Goal: Transaction & Acquisition: Purchase product/service

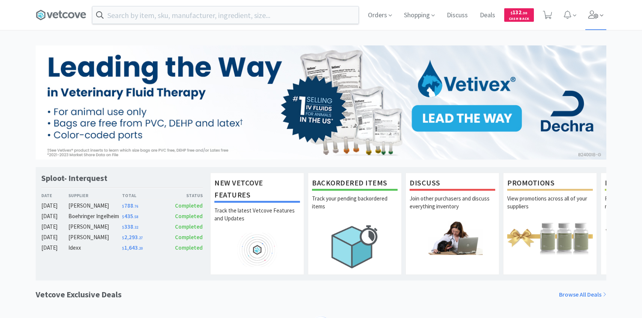
click at [588, 22] on span at bounding box center [595, 15] width 21 height 30
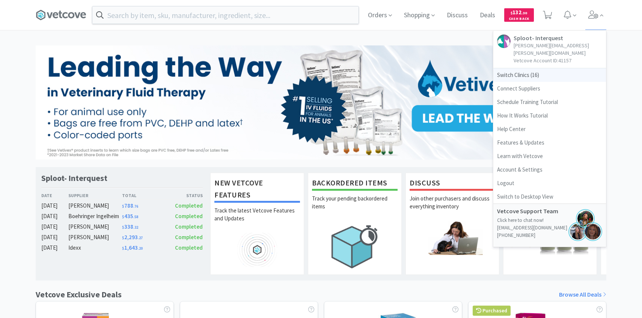
click at [545, 70] on span "Switch Clinics ( 16 )" at bounding box center [549, 75] width 113 height 14
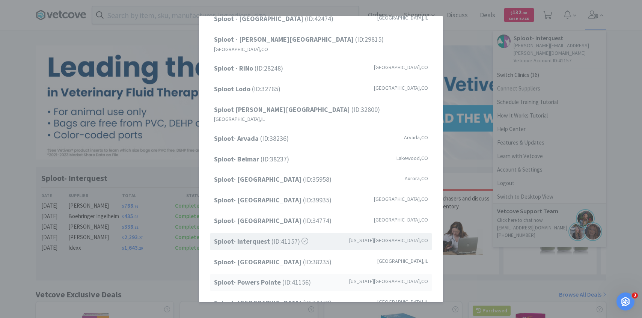
click at [265, 278] on strong "Sploot- Powers Pointe" at bounding box center [248, 282] width 68 height 9
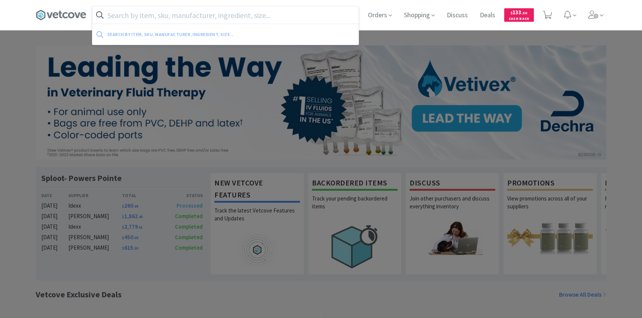
click at [198, 21] on input "text" at bounding box center [225, 14] width 266 height 17
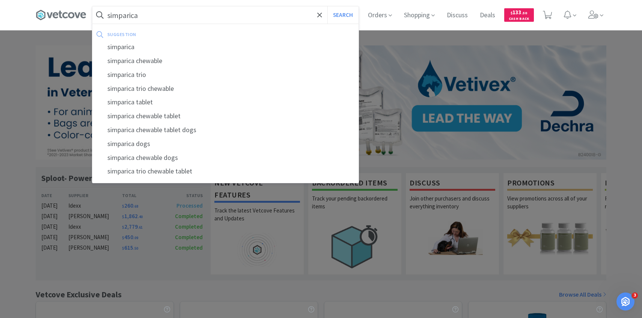
type input "simparica"
click at [327, 6] on button "Search" at bounding box center [342, 14] width 31 height 17
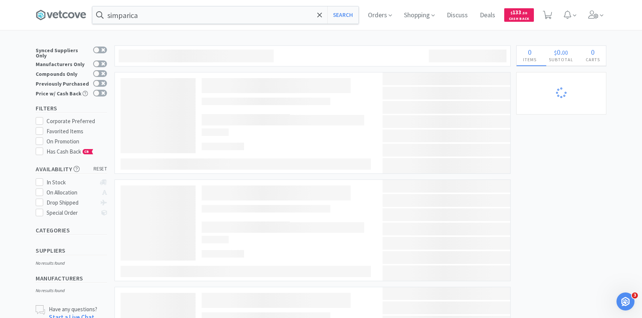
select select "15"
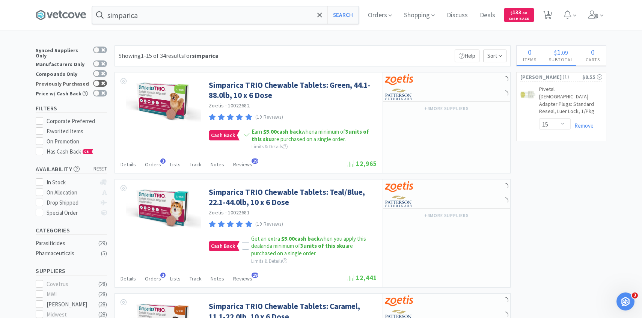
click at [102, 81] on icon at bounding box center [103, 83] width 4 height 4
checkbox input "true"
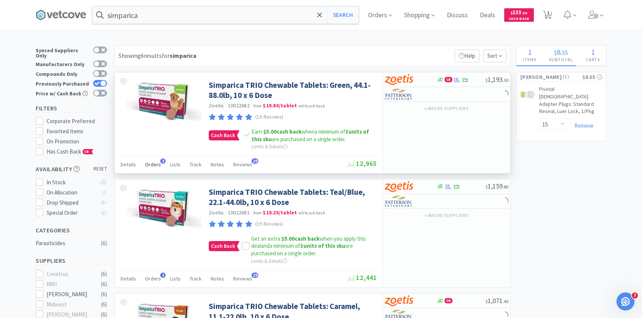
click at [154, 162] on span "Orders" at bounding box center [153, 164] width 16 height 7
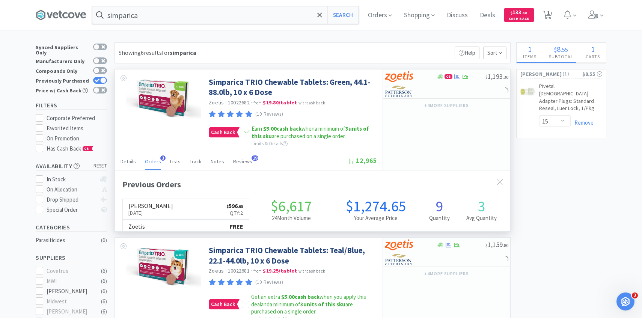
scroll to position [194, 395]
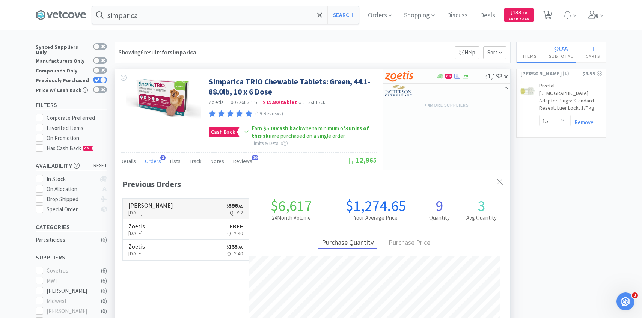
click at [161, 203] on h6 "[PERSON_NAME]" at bounding box center [150, 205] width 45 height 6
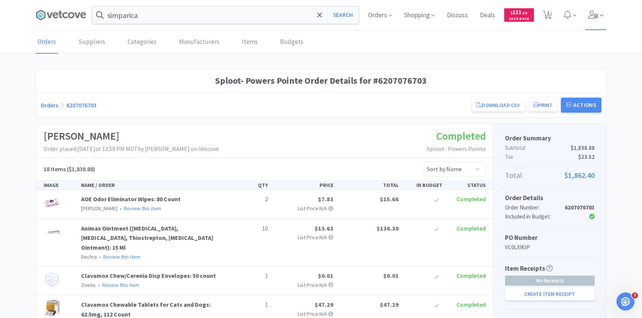
click at [591, 17] on icon at bounding box center [593, 15] width 11 height 8
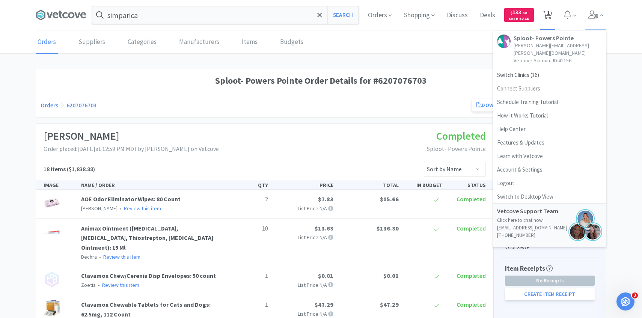
click at [540, 15] on span "1" at bounding box center [547, 15] width 15 height 30
select select "15"
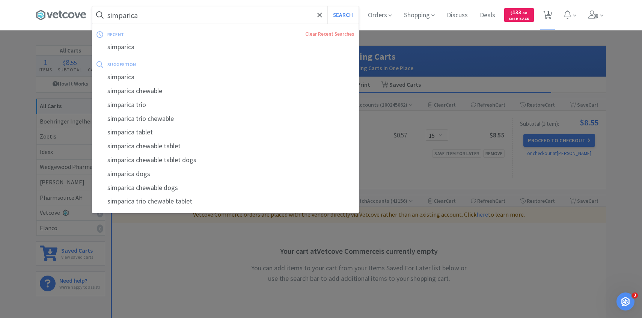
click at [238, 21] on input "simparica" at bounding box center [225, 14] width 266 height 17
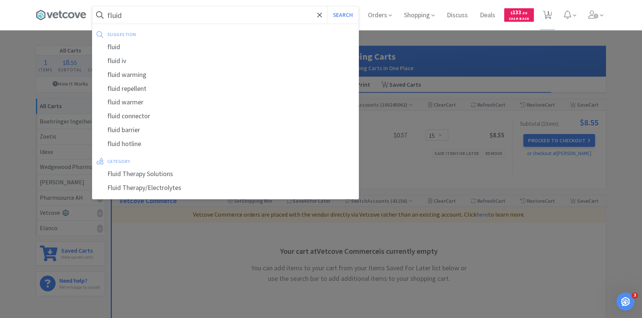
type input "fluid"
click at [327, 6] on button "Search" at bounding box center [342, 14] width 31 height 17
select select "15"
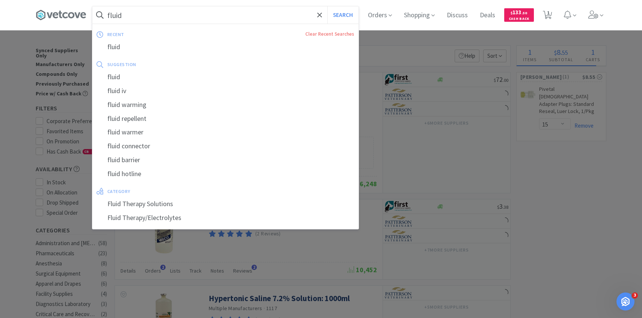
click at [205, 15] on input "fluid" at bounding box center [225, 14] width 266 height 17
click at [191, 15] on input "fluid" at bounding box center [225, 14] width 266 height 17
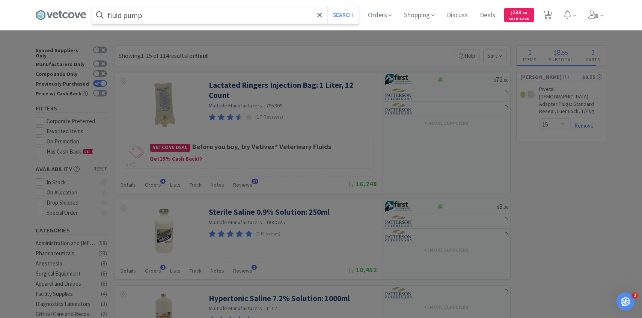
type input "fluid pump"
click at [327, 6] on button "Search" at bounding box center [342, 14] width 31 height 17
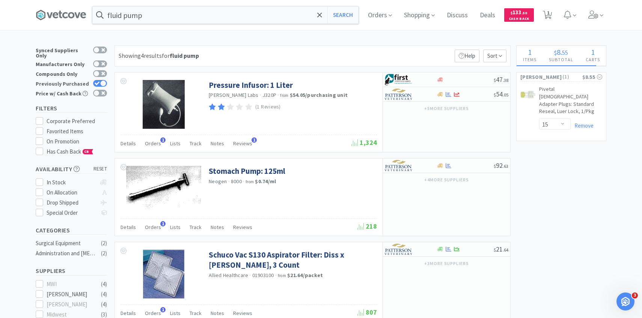
click at [102, 80] on div at bounding box center [103, 83] width 6 height 6
checkbox input "false"
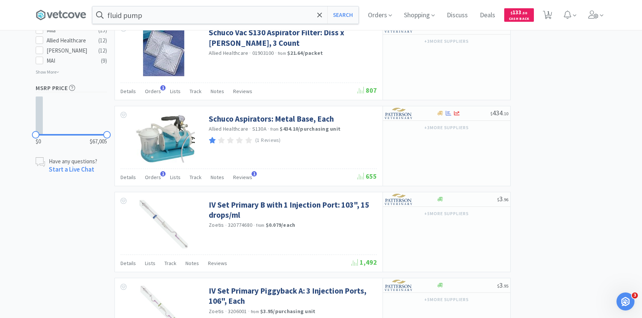
scroll to position [259, 0]
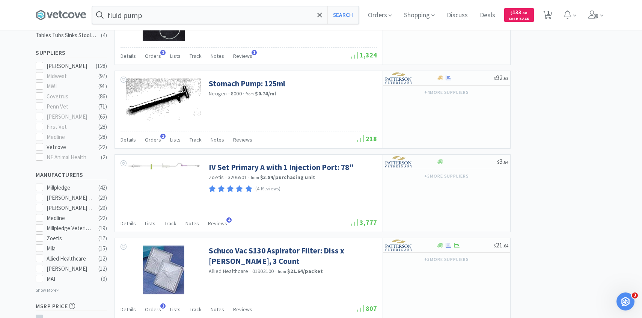
click at [394, 14] on div "Orders Shopping Discuss Discuss Deals Deals $ 133 . 50 Cash Back 1 1" at bounding box center [484, 15] width 244 height 30
click at [386, 15] on span "Orders" at bounding box center [380, 15] width 30 height 30
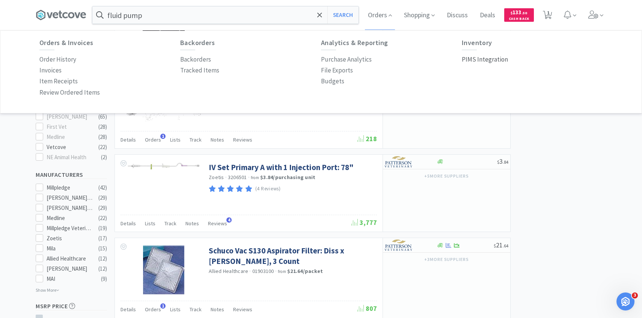
click at [468, 59] on p "PIMS Integration" at bounding box center [485, 59] width 46 height 10
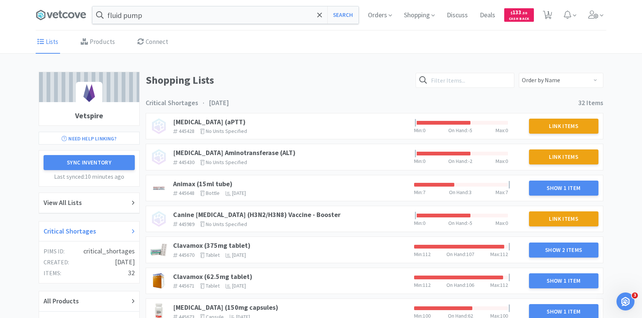
click at [87, 223] on div "Critical Shortages" at bounding box center [89, 231] width 100 height 20
click at [221, 184] on link "Animax (15ml tube)" at bounding box center [202, 183] width 59 height 9
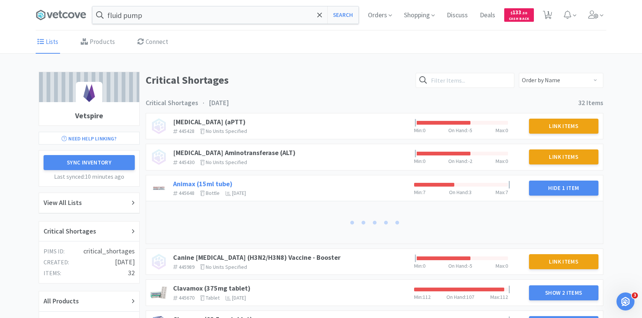
scroll to position [77, 0]
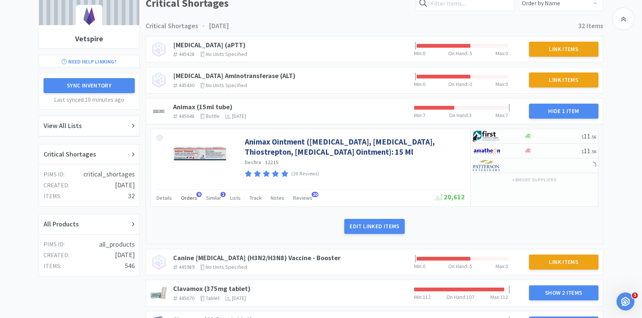
click at [192, 199] on span "Orders" at bounding box center [189, 197] width 16 height 7
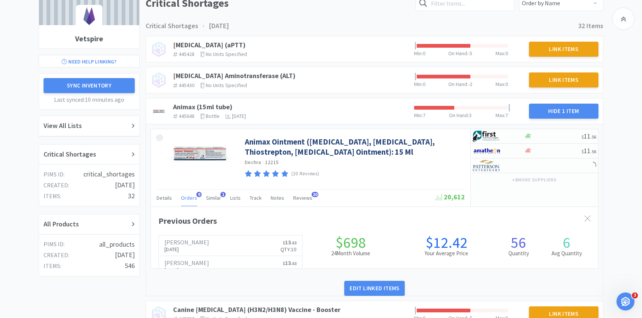
scroll to position [206, 447]
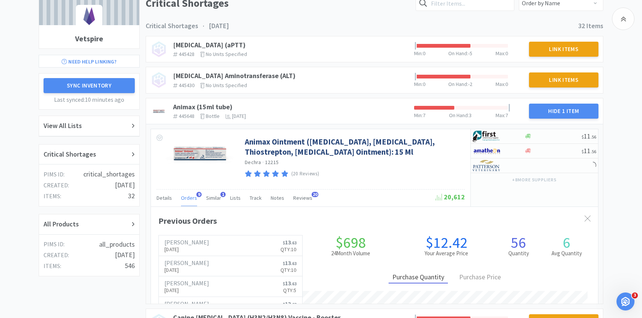
click at [196, 235] on div "Patterson Aug 18th, 2025 $ 13 . 63 Qty: 10 Patterson Aug 6th, 2025 $ 13 . 63 Qt…" at bounding box center [230, 317] width 144 height 165
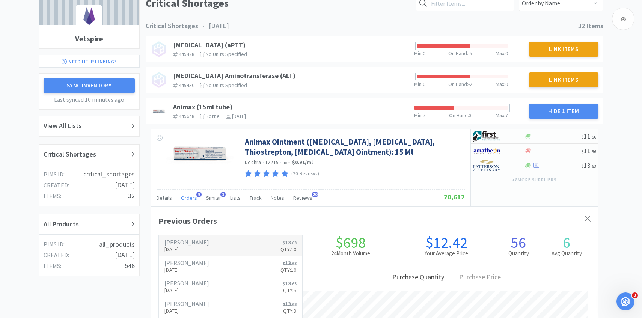
click at [193, 244] on h6 "[PERSON_NAME]" at bounding box center [186, 242] width 45 height 6
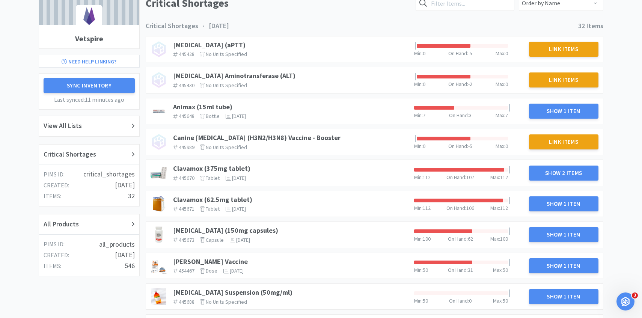
scroll to position [63, 0]
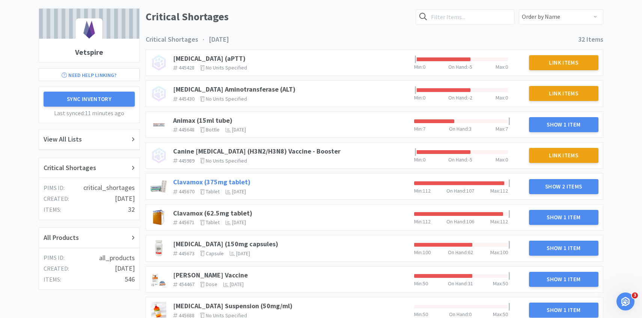
click at [215, 180] on link "Clavamox (375mg tablet)" at bounding box center [211, 181] width 77 height 9
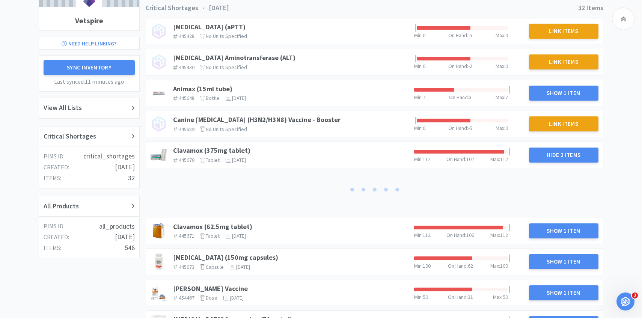
scroll to position [107, 0]
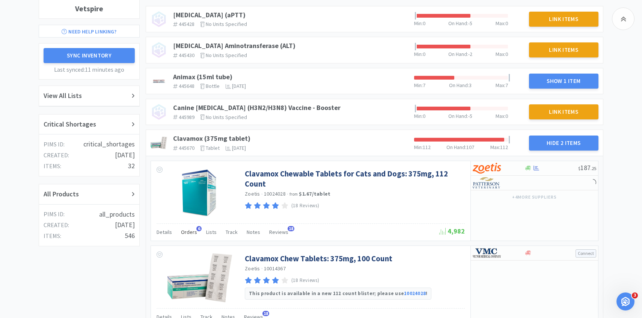
click at [190, 229] on span "Orders" at bounding box center [189, 232] width 16 height 7
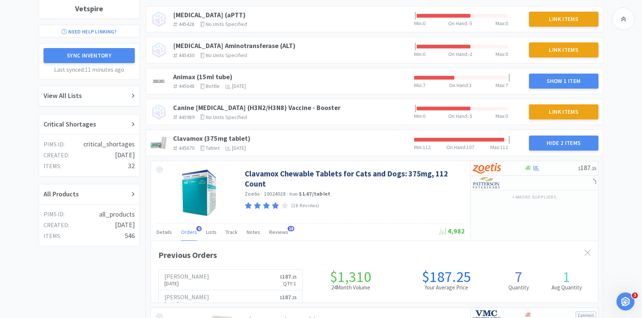
scroll to position [206, 447]
click at [190, 229] on span "Orders" at bounding box center [189, 232] width 16 height 7
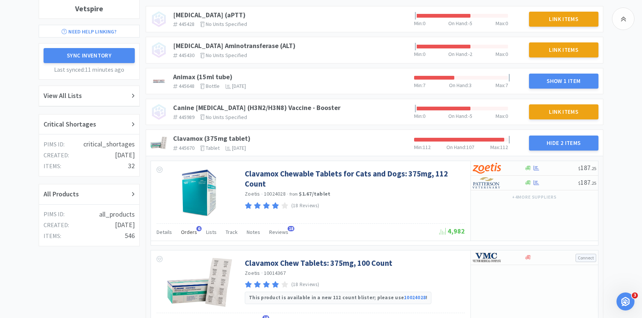
click at [190, 233] on span "Orders" at bounding box center [189, 232] width 16 height 7
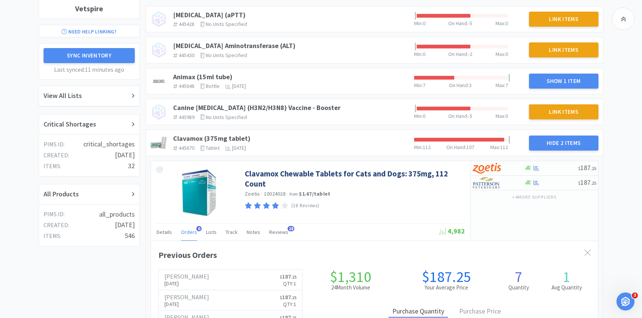
scroll to position [206, 447]
click at [188, 278] on h6 "[PERSON_NAME]" at bounding box center [186, 276] width 45 height 6
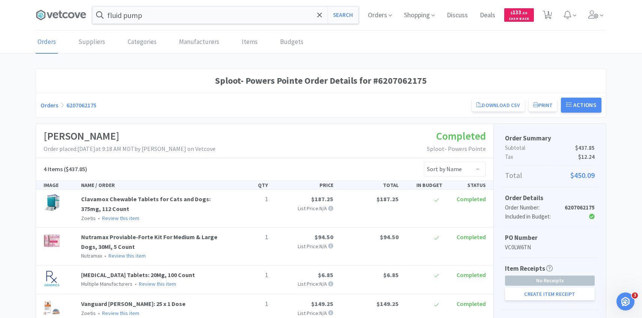
scroll to position [90, 0]
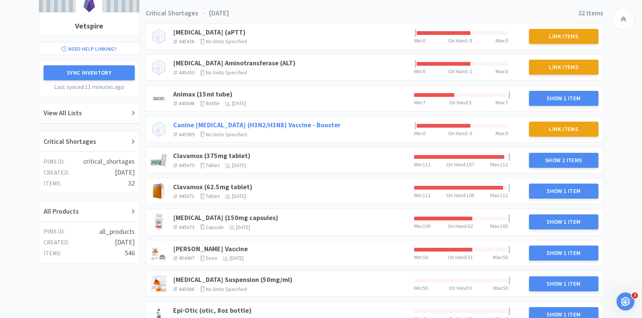
scroll to position [107, 0]
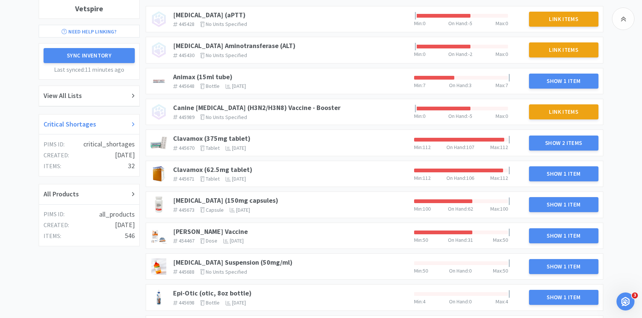
click at [105, 126] on div "Critical Shortages" at bounding box center [89, 124] width 91 height 11
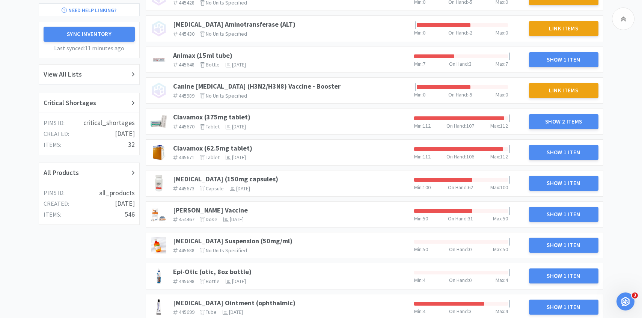
scroll to position [140, 0]
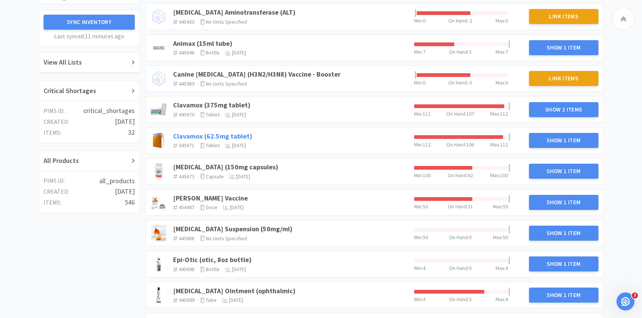
click at [199, 134] on link "Clavamox (62.5mg tablet)" at bounding box center [212, 136] width 79 height 9
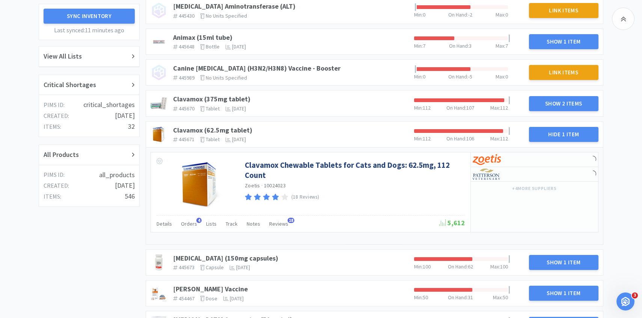
scroll to position [157, 0]
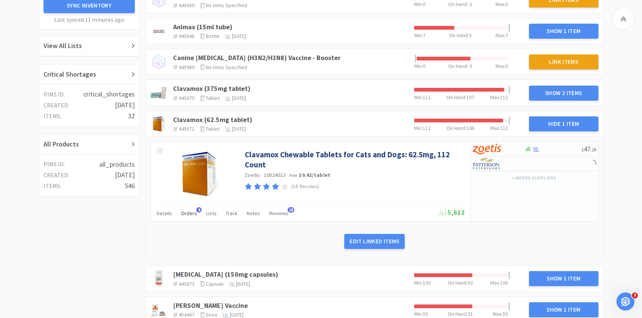
click at [193, 214] on span "Orders" at bounding box center [189, 213] width 16 height 7
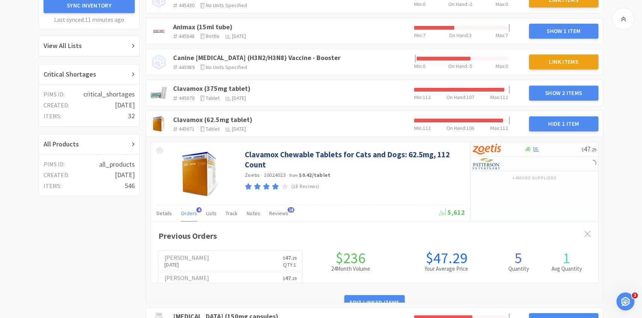
scroll to position [206, 447]
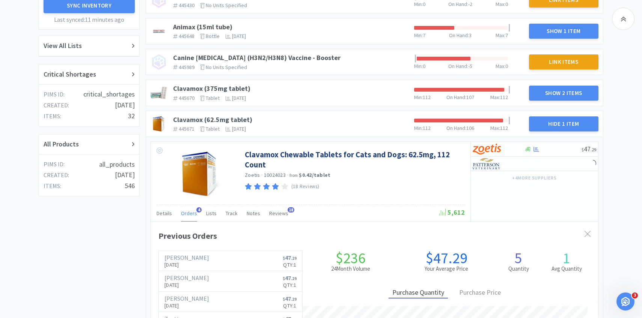
click at [193, 214] on span "Orders" at bounding box center [189, 213] width 16 height 7
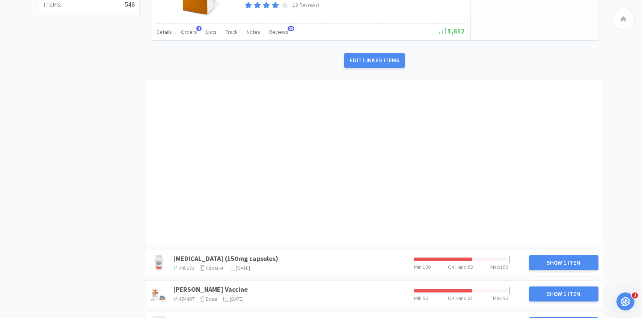
scroll to position [348, 0]
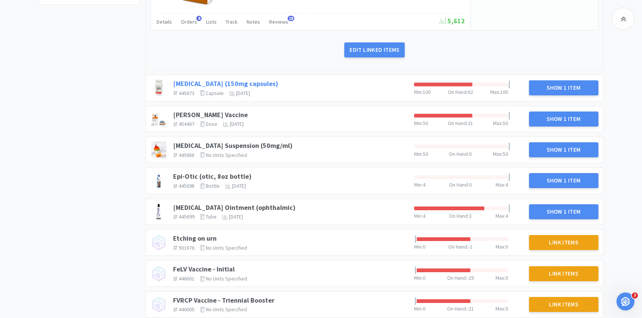
click at [246, 83] on link "Clindamycin (150mg capsules)" at bounding box center [225, 83] width 105 height 9
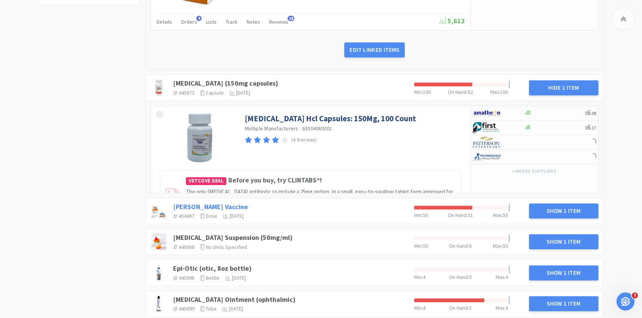
scroll to position [352, 0]
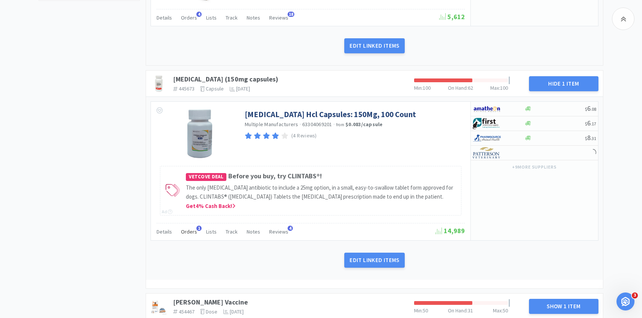
click at [188, 235] on span "Orders" at bounding box center [189, 231] width 16 height 7
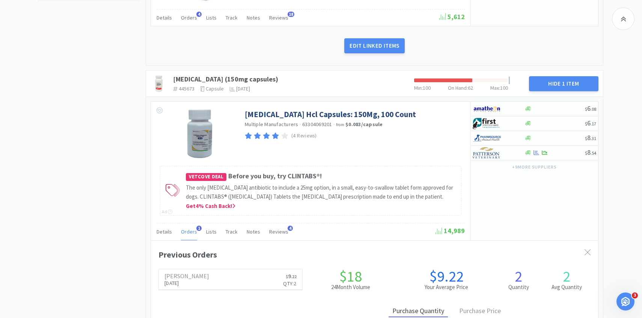
scroll to position [206, 447]
click at [188, 235] on span "Orders" at bounding box center [189, 231] width 16 height 7
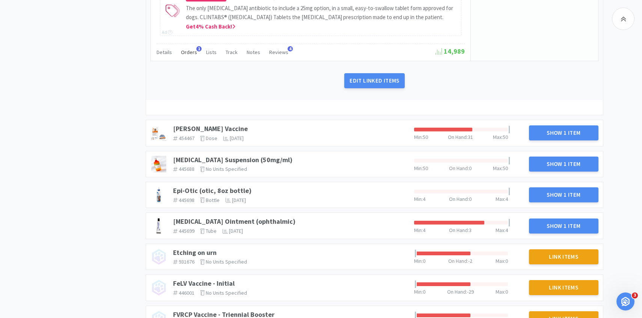
scroll to position [540, 0]
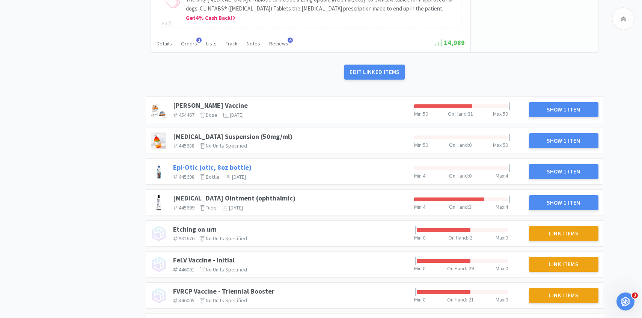
click at [235, 171] on link "Epi-Otic (otic, 8oz bottle)" at bounding box center [212, 167] width 78 height 9
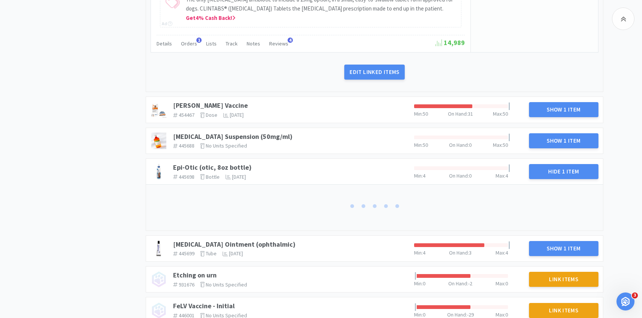
scroll to position [638, 0]
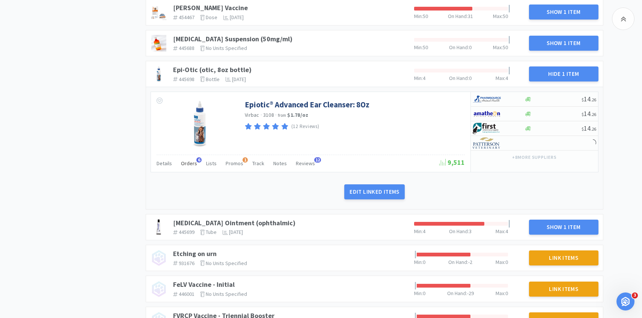
click at [188, 167] on span "Orders" at bounding box center [189, 163] width 16 height 7
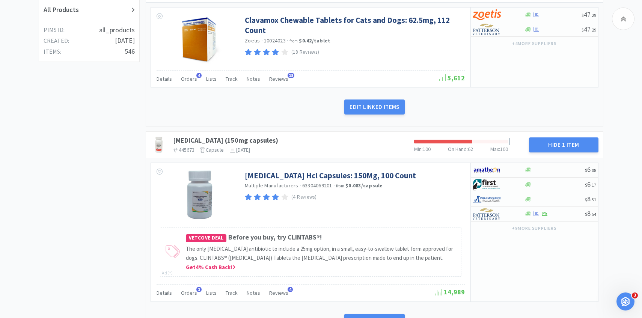
scroll to position [0, 0]
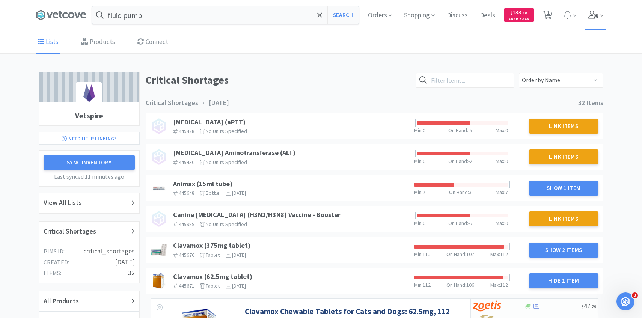
click at [599, 27] on span at bounding box center [595, 15] width 21 height 30
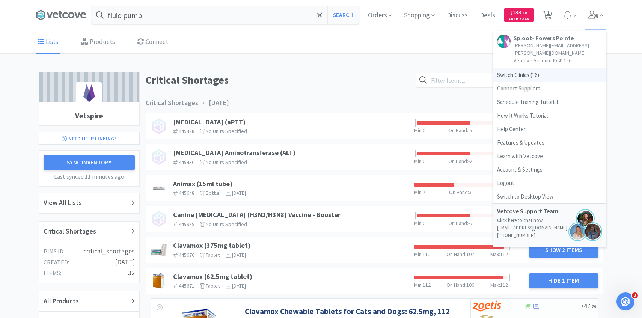
click at [549, 68] on span "Switch Clinics ( 16 )" at bounding box center [549, 75] width 113 height 14
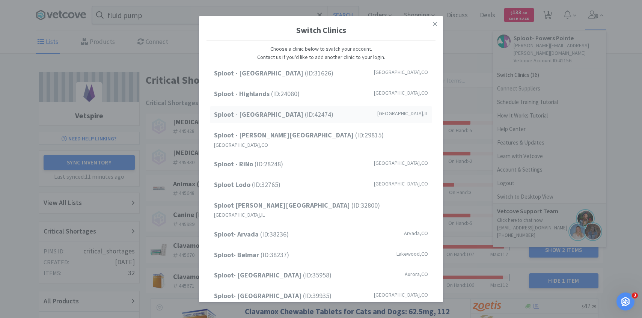
click at [292, 115] on span "Sploot - Oak Park (ID: 42474 )" at bounding box center [273, 114] width 119 height 11
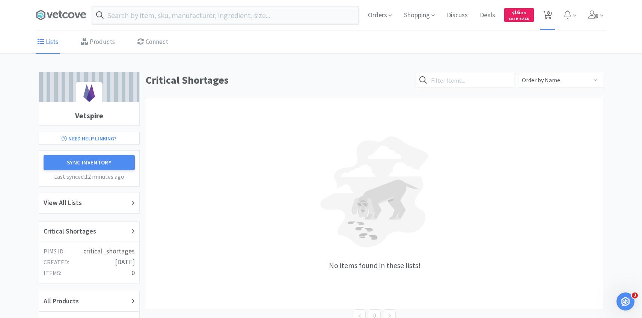
click at [553, 17] on span "8" at bounding box center [547, 15] width 15 height 30
select select "10"
select select "1"
select select "2"
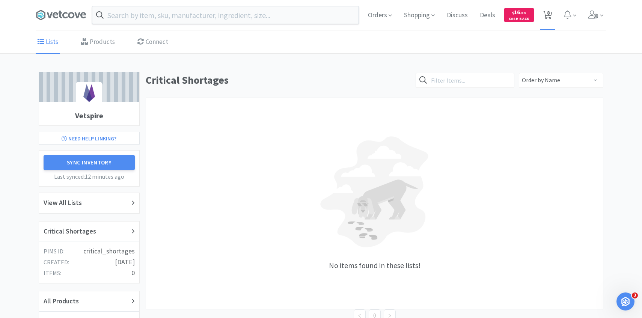
select select "1"
select select "2"
select select "1"
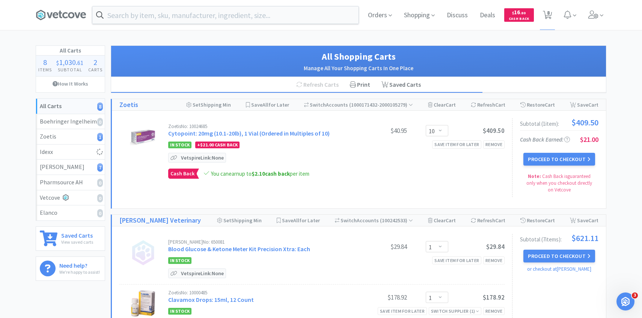
select select "100"
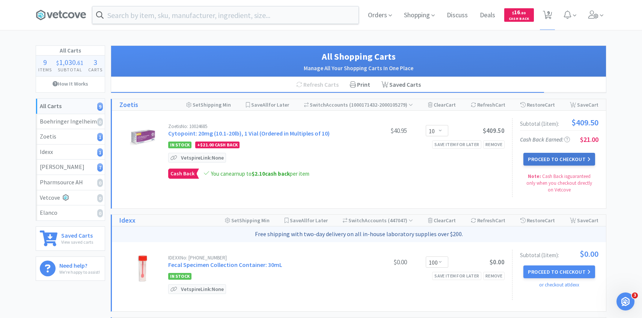
click at [576, 159] on button "Proceed to Checkout" at bounding box center [558, 159] width 71 height 13
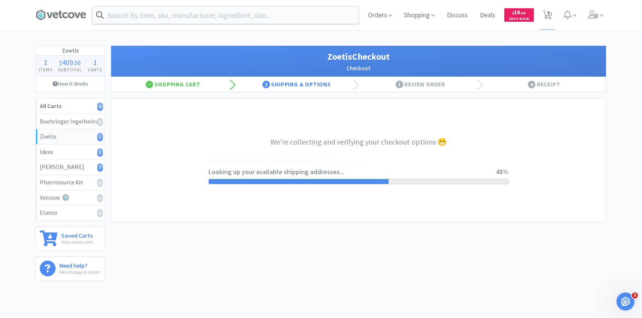
select select "invoice"
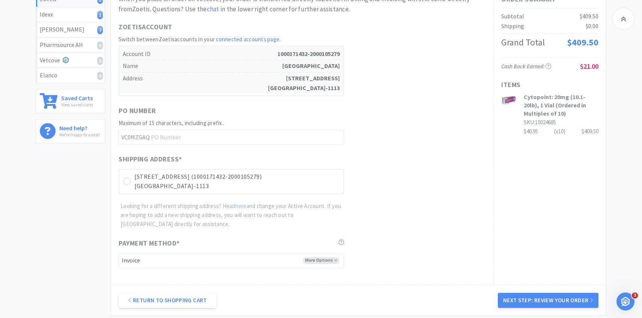
scroll to position [212, 0]
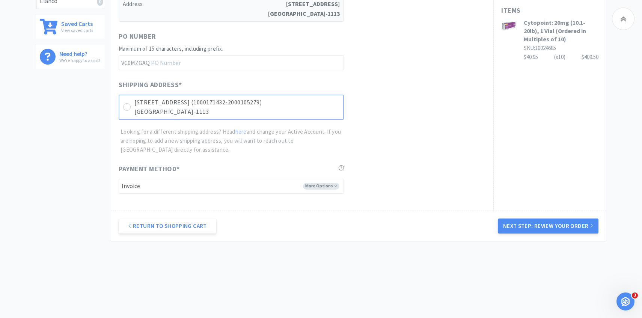
click at [303, 110] on p "Forest Park, IL 60130-1113" at bounding box center [236, 112] width 205 height 10
click at [516, 237] on div "Return to Shopping Cart Next Step: Review Your Order" at bounding box center [358, 226] width 495 height 30
click at [519, 227] on button "Next Step: Review Your Order" at bounding box center [548, 225] width 101 height 15
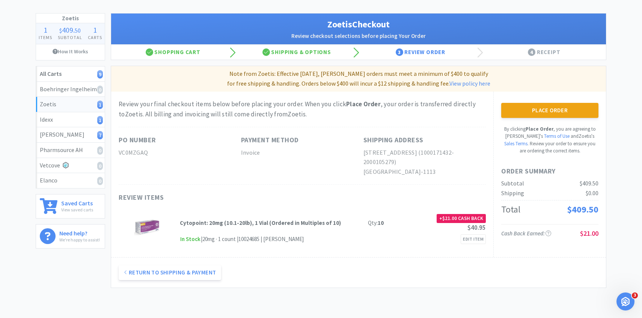
scroll to position [0, 0]
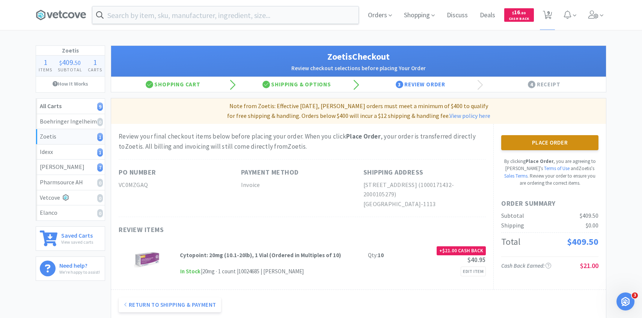
click at [514, 149] on button "Place Order" at bounding box center [549, 142] width 97 height 15
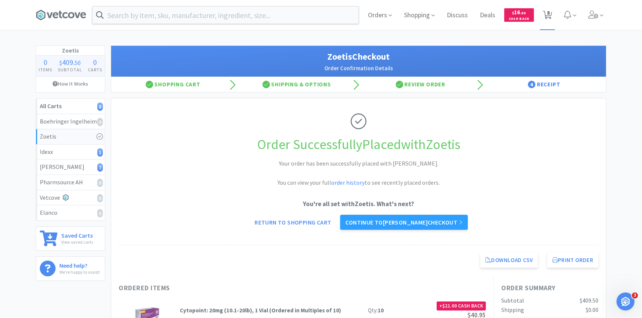
click at [546, 11] on icon at bounding box center [547, 15] width 9 height 8
select select "100"
select select "1"
select select "2"
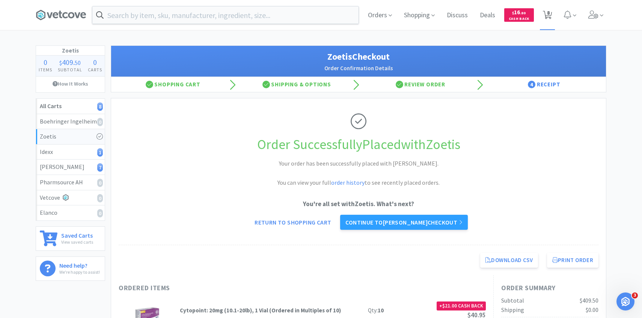
select select "1"
select select "2"
select select "1"
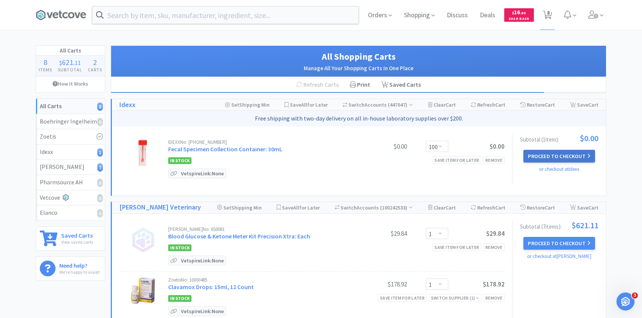
click at [575, 153] on button "Proceed to Checkout" at bounding box center [558, 156] width 71 height 13
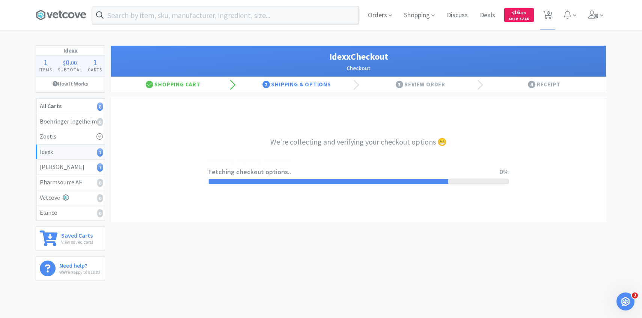
select select "900"
select select "003"
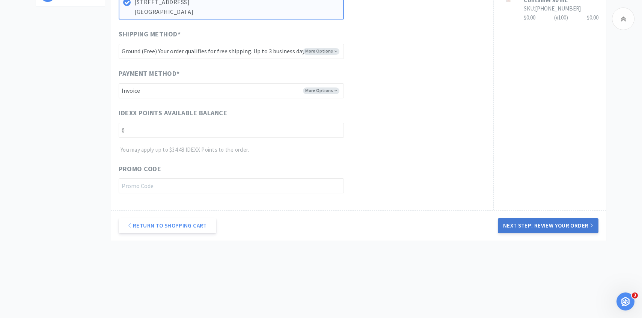
click at [573, 232] on button "Next Step: Review Your Order" at bounding box center [548, 225] width 101 height 15
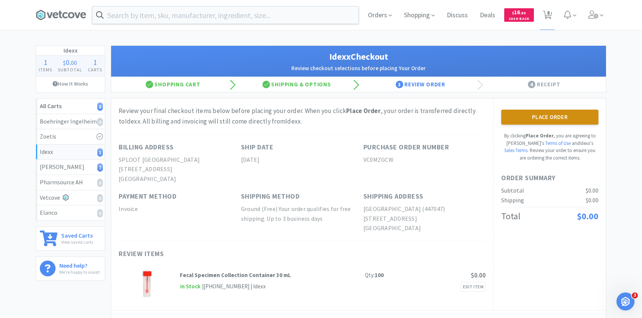
click at [514, 118] on button "Place Order" at bounding box center [549, 117] width 97 height 15
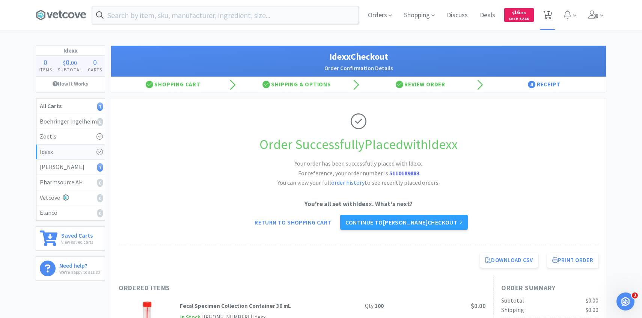
click at [542, 18] on span "7" at bounding box center [547, 15] width 15 height 30
select select "1"
select select "2"
select select "1"
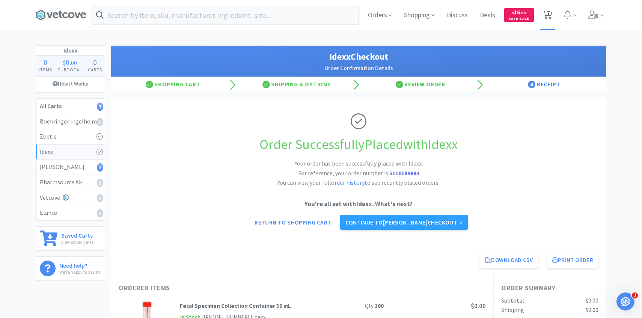
select select "1"
select select "2"
select select "1"
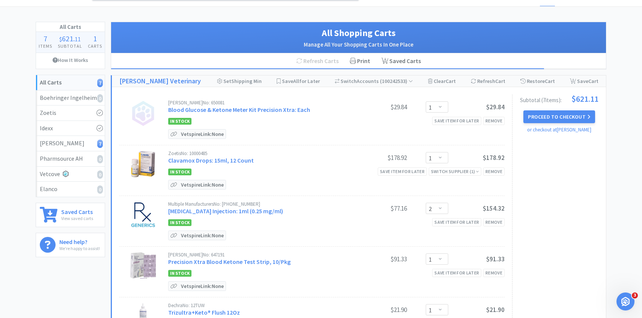
scroll to position [41, 0]
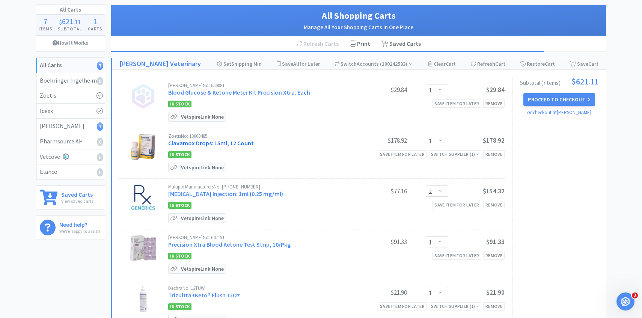
click at [228, 143] on link "Clavamox Drops: 15ml, 12 Count" at bounding box center [211, 143] width 86 height 8
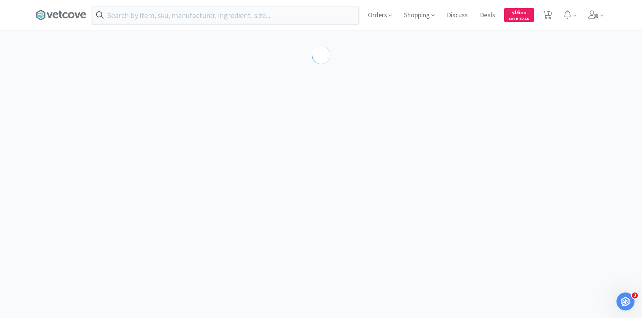
select select "120153"
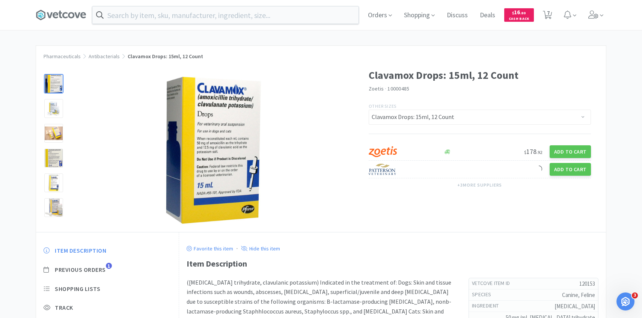
scroll to position [9, 0]
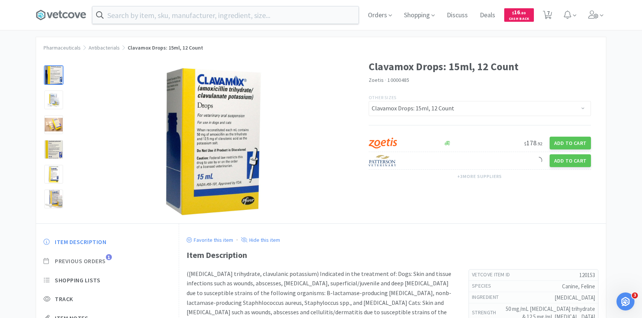
click at [104, 262] on span "Previous Orders" at bounding box center [80, 261] width 51 height 8
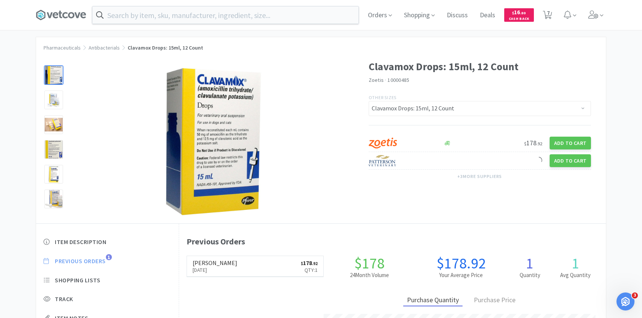
scroll to position [206, 427]
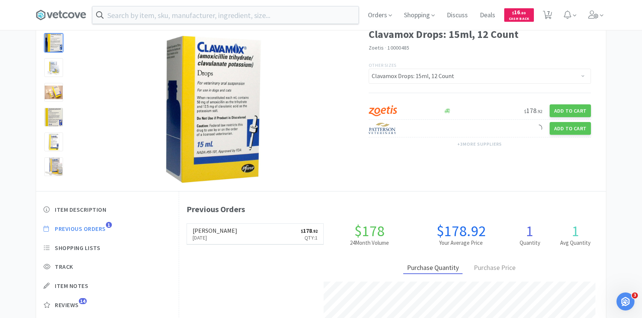
select select "1"
select select "2"
select select "1"
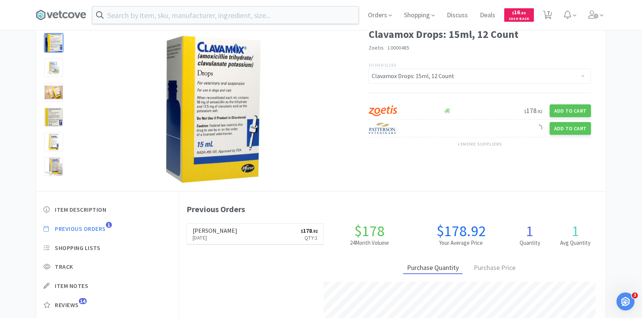
select select "2"
select select "1"
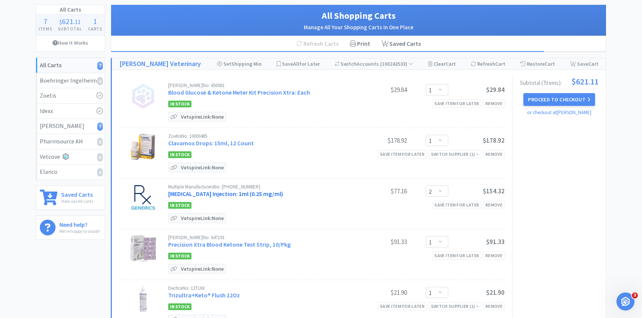
click at [248, 193] on link "Cosyntropin Injection: 1ml (0.25 mg/ml)" at bounding box center [225, 194] width 115 height 8
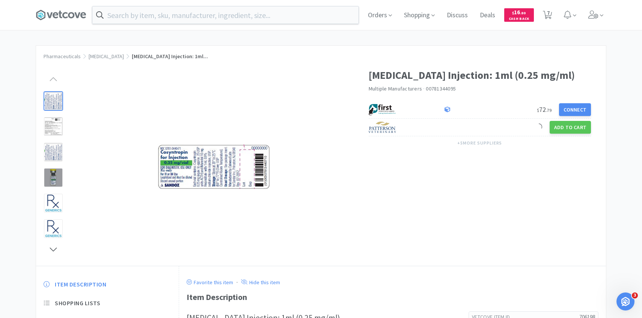
select select "1"
select select "2"
select select "1"
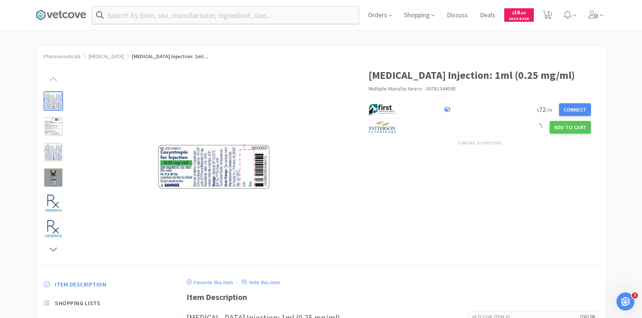
select select "2"
select select "1"
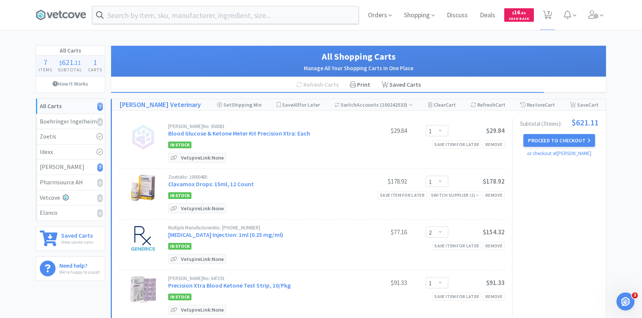
click at [177, 26] on div "Orders Shopping Discuss Discuss Deals Deals $ 16 . 80 Cash Back 7 7" at bounding box center [321, 15] width 570 height 30
click at [173, 18] on input "text" at bounding box center [225, 14] width 266 height 17
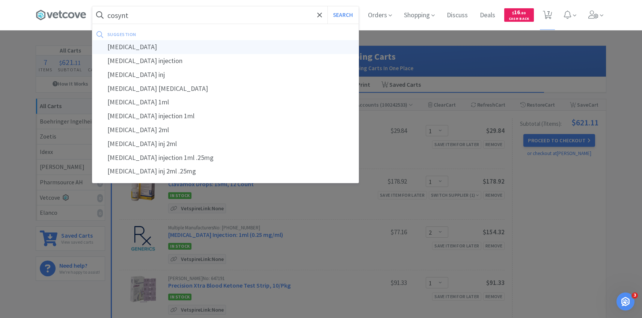
click at [173, 40] on div "cosyntropin" at bounding box center [225, 47] width 266 height 14
type input "cosyntropin"
select select "1"
select select "2"
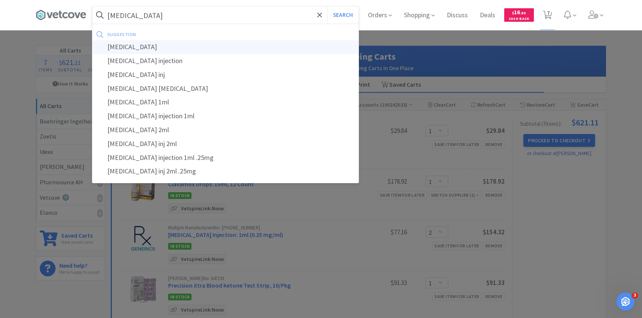
select select "1"
select select "2"
select select "1"
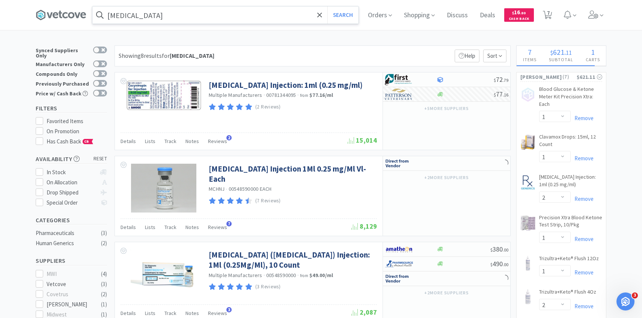
click at [108, 81] on div "Synced Suppliers Only Manufacturers Only Compounds Only Previously Purchased Pr…" at bounding box center [73, 72] width 75 height 55
click at [107, 81] on div at bounding box center [100, 83] width 14 height 7
checkbox input "true"
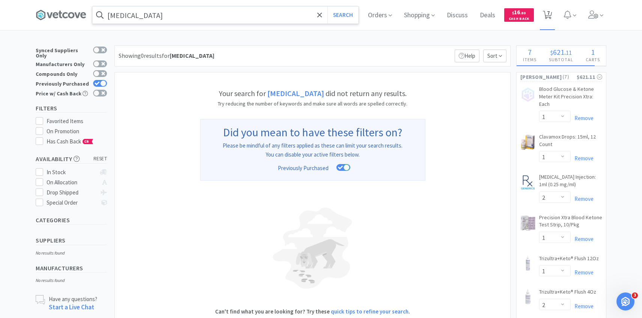
click at [551, 15] on icon at bounding box center [547, 15] width 9 height 8
select select "1"
select select "2"
select select "1"
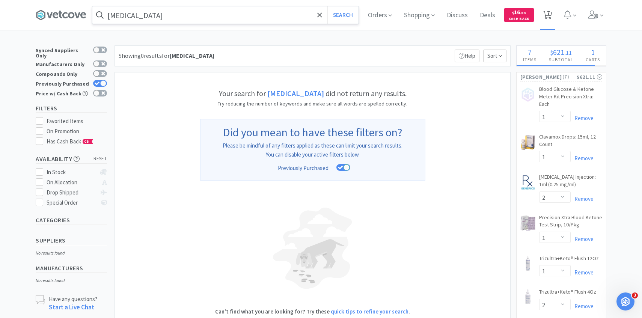
select select "1"
select select "2"
select select "1"
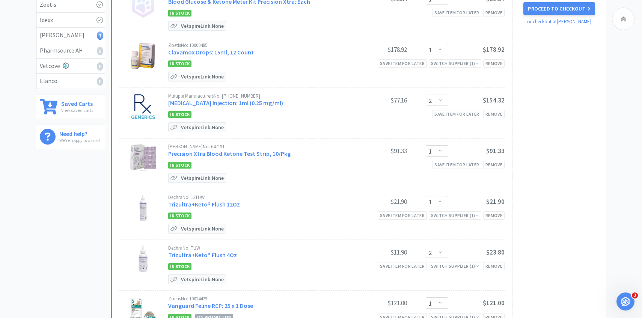
scroll to position [133, 0]
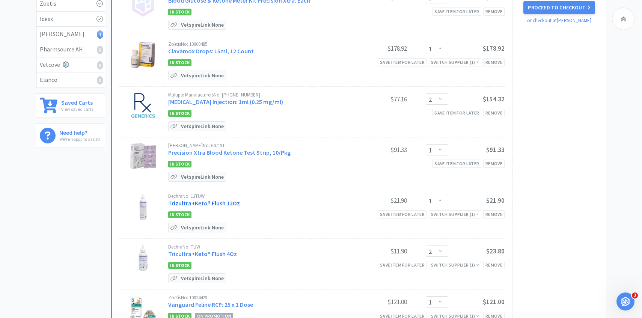
click at [225, 203] on link "Trizultra+Keto® Flush 12Oz" at bounding box center [204, 203] width 72 height 8
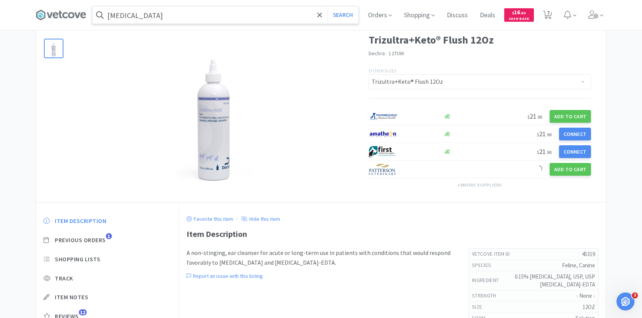
scroll to position [38, 0]
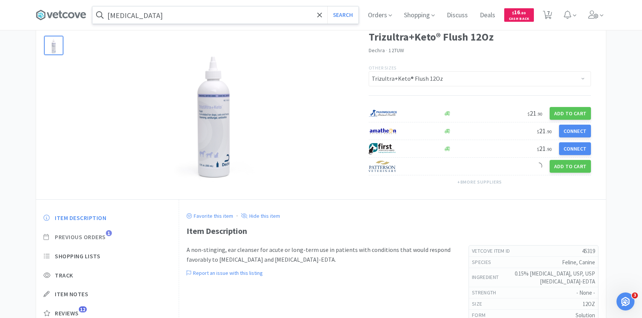
click at [101, 233] on span "Previous Orders" at bounding box center [80, 237] width 51 height 8
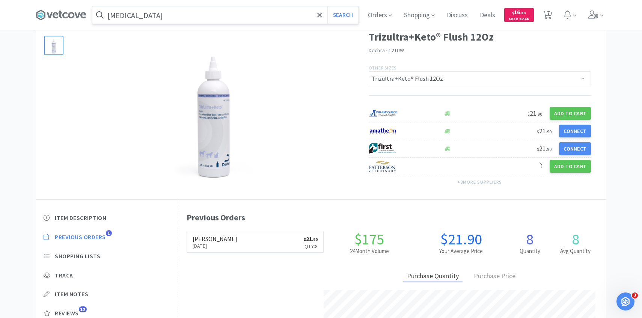
scroll to position [206, 427]
select select "1"
select select "2"
select select "1"
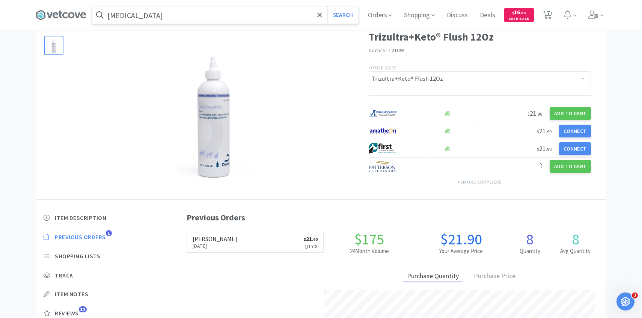
select select "1"
select select "2"
select select "1"
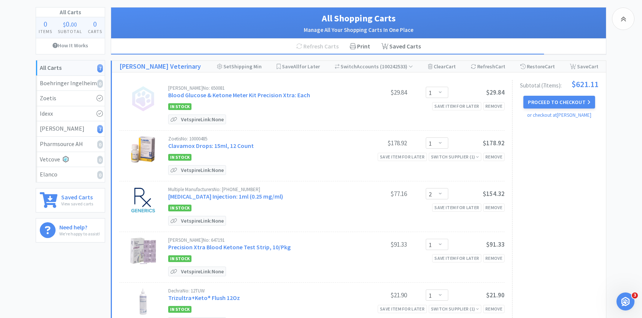
scroll to position [133, 0]
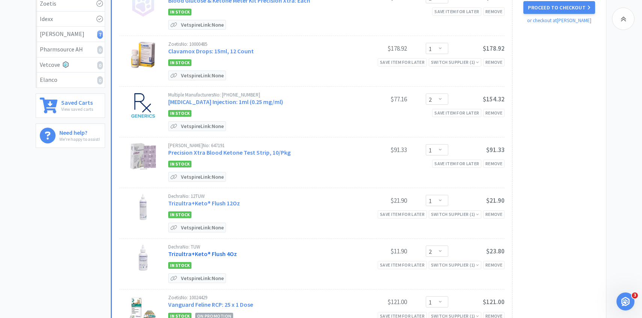
click at [222, 255] on link "Trizultra+Keto® Flush 4Oz" at bounding box center [202, 254] width 69 height 8
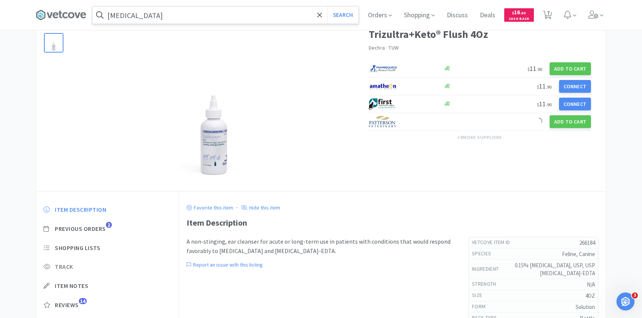
scroll to position [69, 0]
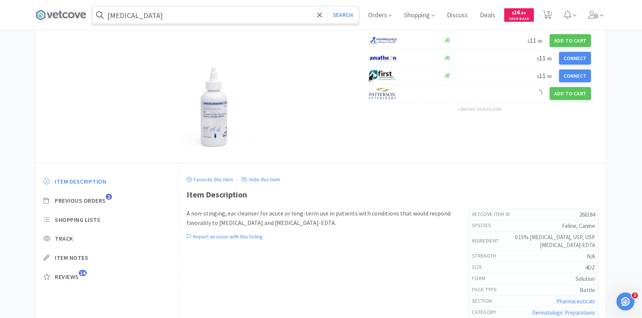
click at [96, 196] on div "Item Description Previous Orders 2 Shopping Lists Track Item Notes Reviews 14" at bounding box center [107, 234] width 143 height 129
click at [96, 202] on span "Previous Orders" at bounding box center [80, 201] width 51 height 8
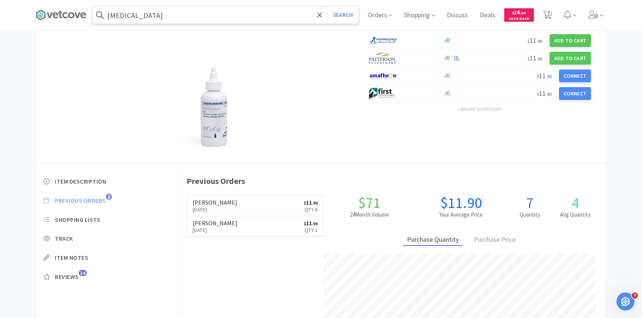
scroll to position [206, 427]
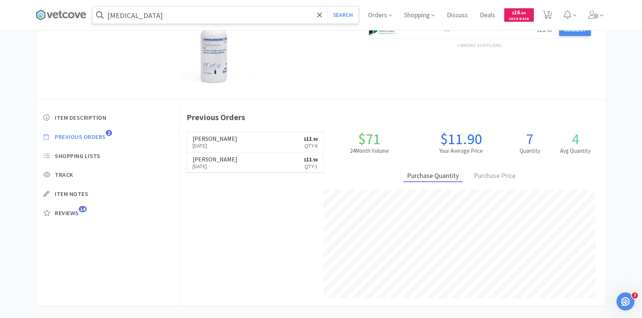
select select "1"
select select "2"
select select "1"
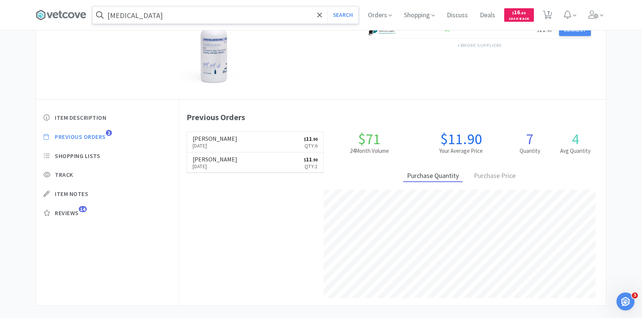
select select "2"
select select "1"
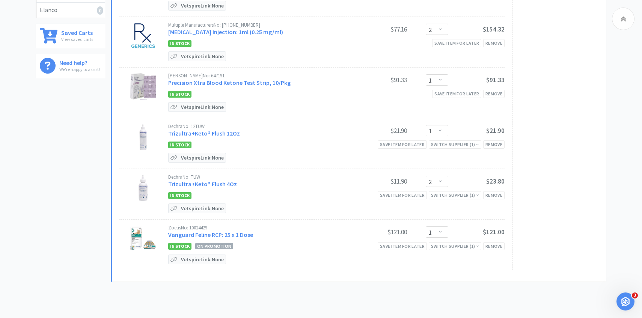
scroll to position [205, 0]
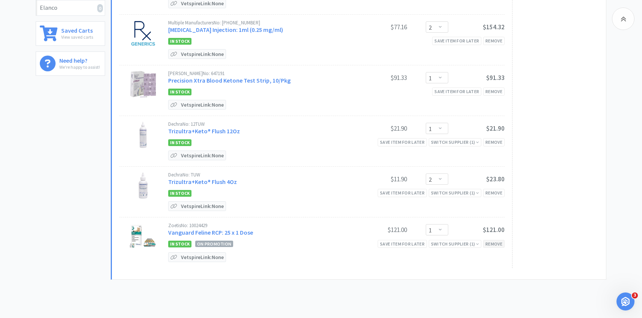
click at [492, 242] on div "Remove" at bounding box center [493, 244] width 21 height 8
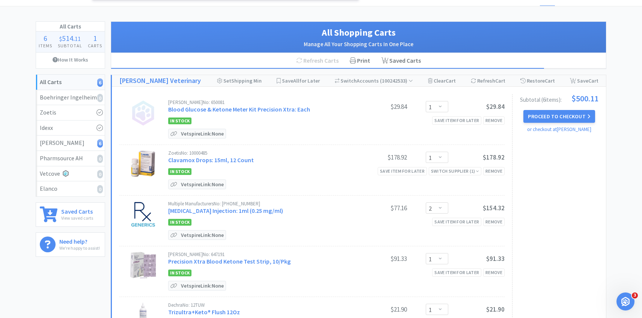
scroll to position [0, 0]
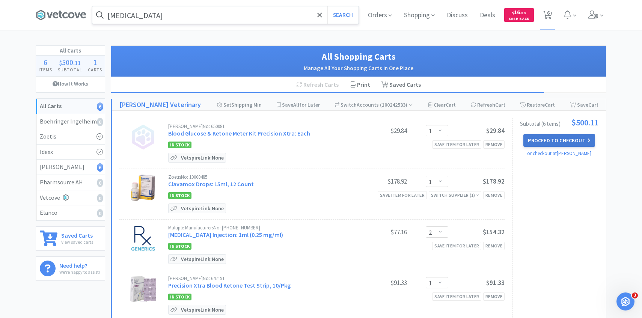
click at [564, 142] on button "Proceed to Checkout" at bounding box center [558, 140] width 71 height 13
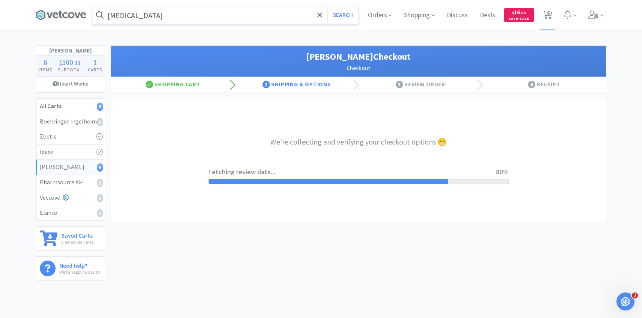
select select "1"
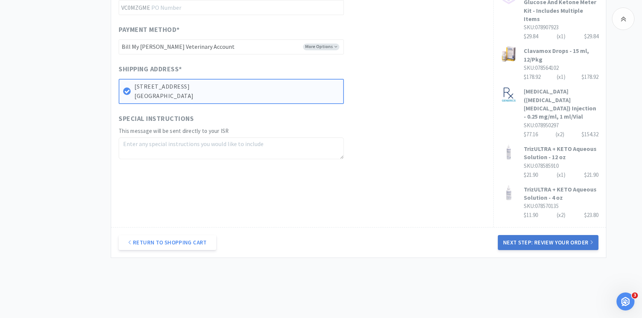
click at [532, 235] on button "Next Step: Review Your Order" at bounding box center [548, 242] width 101 height 15
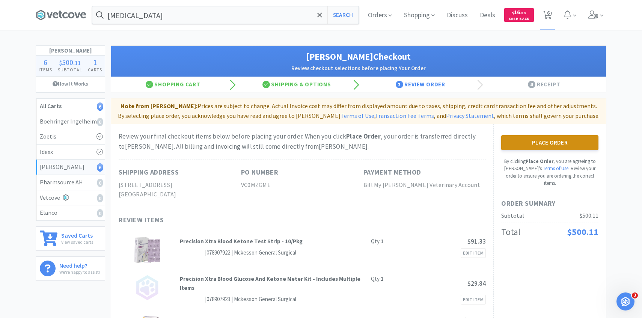
click at [550, 141] on button "Place Order" at bounding box center [549, 142] width 97 height 15
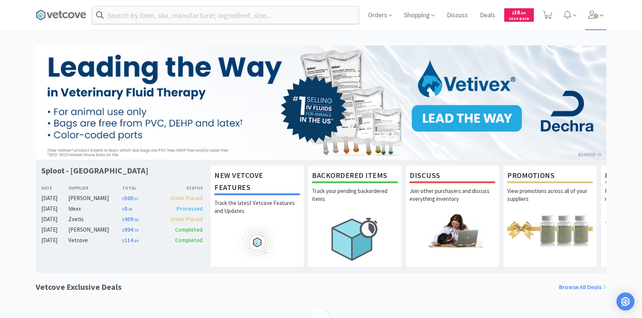
click at [590, 12] on icon at bounding box center [593, 15] width 11 height 8
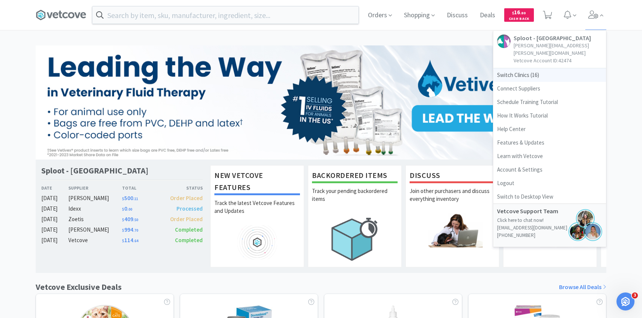
click at [555, 68] on span "Switch Clinics ( 16 )" at bounding box center [549, 75] width 113 height 14
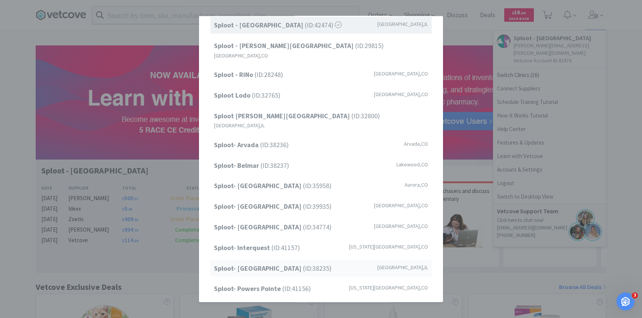
scroll to position [94, 0]
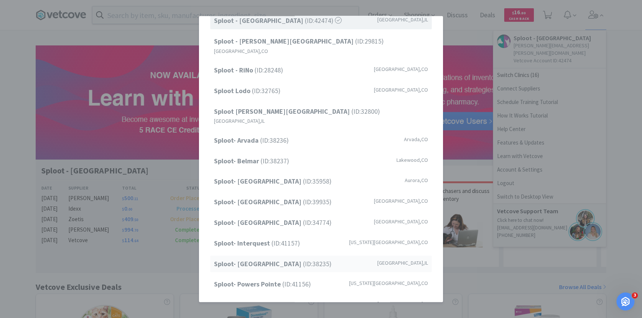
click at [291, 258] on span "Sploot- Lincoln Park (ID: 38235 )" at bounding box center [272, 263] width 117 height 11
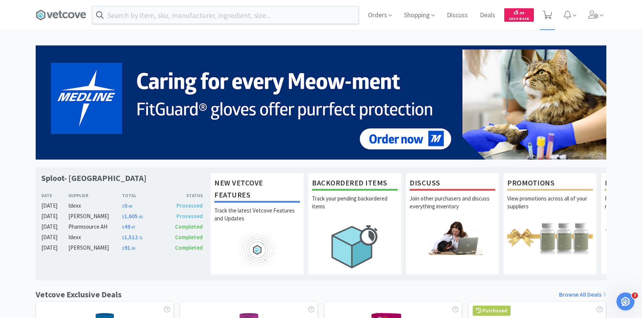
click at [545, 6] on span at bounding box center [547, 15] width 15 height 30
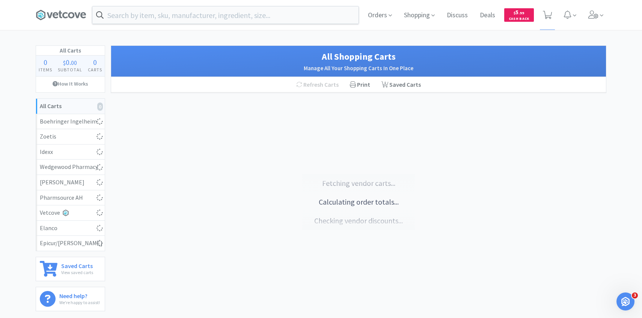
select select "2"
select select "1"
select select "2"
select select "1"
select select "4"
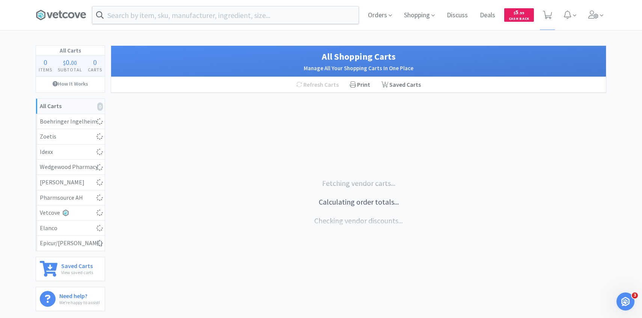
select select "200"
select select "5"
select select "1"
select select "6"
select select "4"
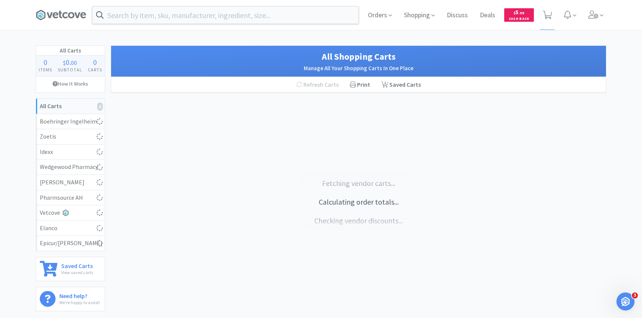
select select "5"
select select "2"
select select "6"
select select "2"
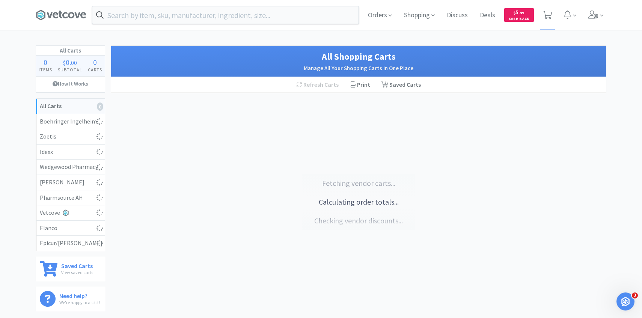
select select "1"
select select "3"
select select "1"
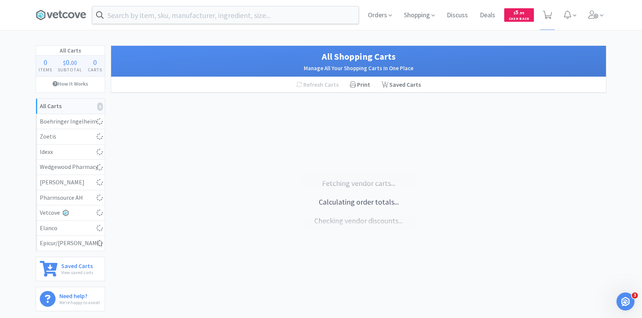
select select "1"
select select "2"
select select "50"
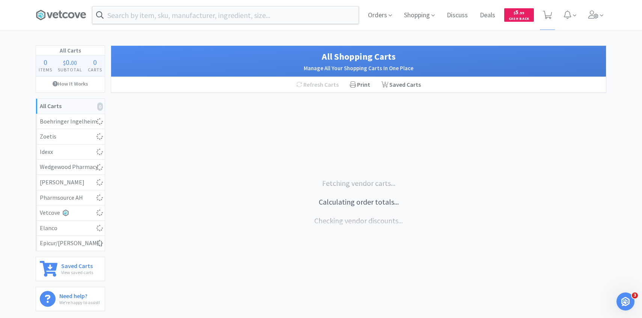
select select "1"
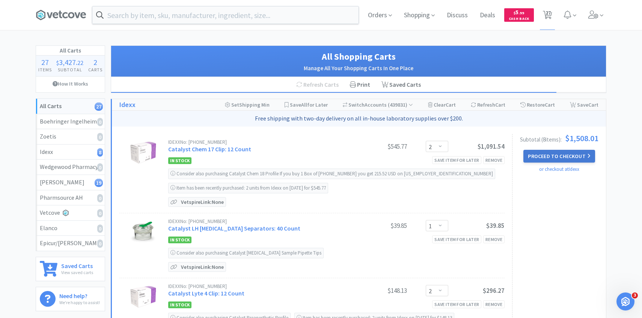
click at [538, 151] on button "Proceed to Checkout" at bounding box center [558, 156] width 71 height 13
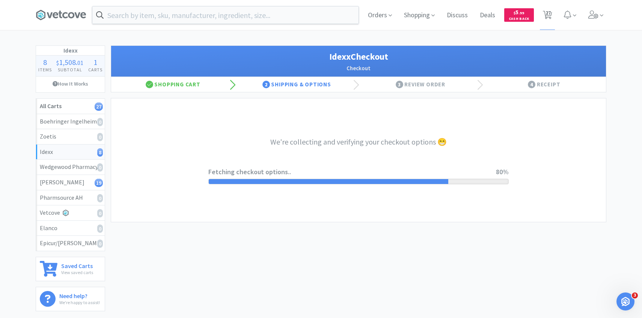
select select "904"
select select "003"
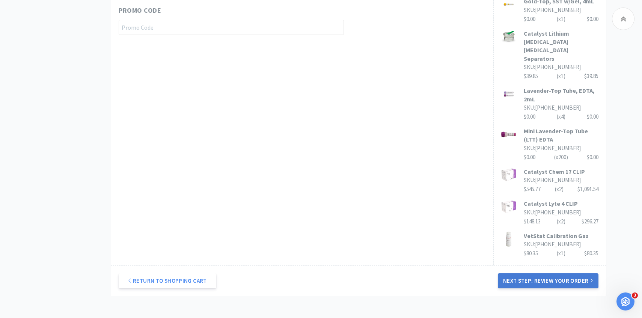
click at [507, 273] on button "Next Step: Review Your Order" at bounding box center [548, 280] width 101 height 15
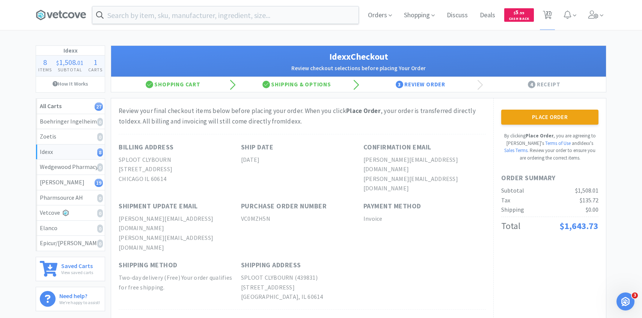
click at [533, 113] on button "Place Order" at bounding box center [549, 117] width 97 height 15
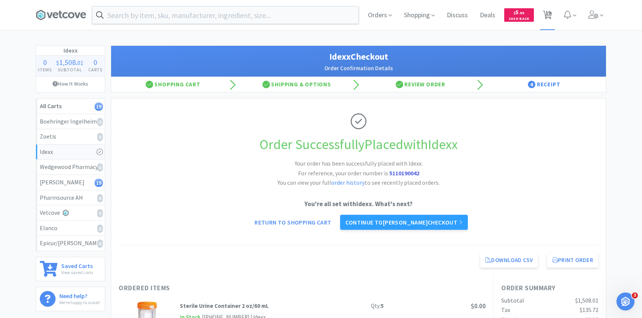
click at [546, 10] on span "19" at bounding box center [547, 13] width 5 height 30
select select "6"
select select "4"
select select "5"
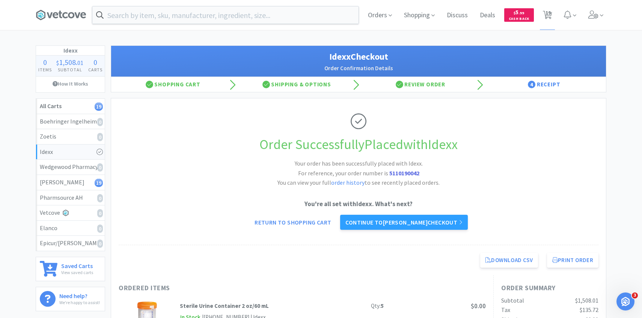
select select "2"
select select "6"
select select "2"
select select "1"
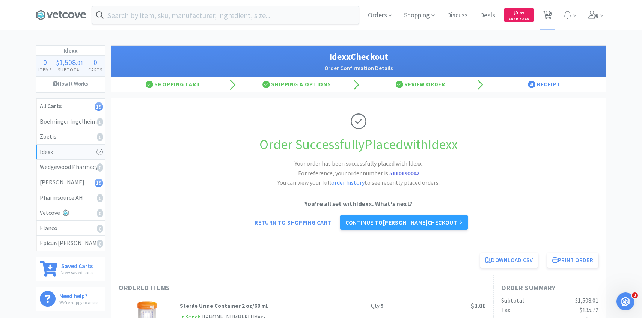
select select "1"
select select "3"
select select "1"
select select "2"
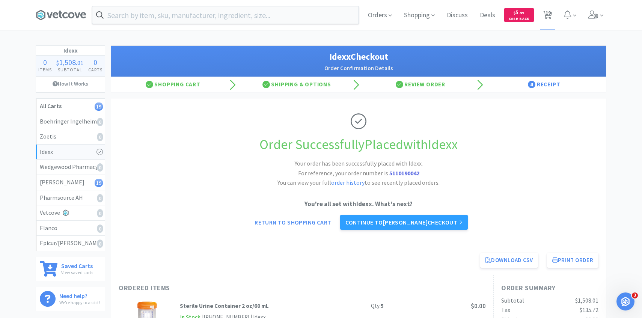
select select "2"
select select "50"
select select "1"
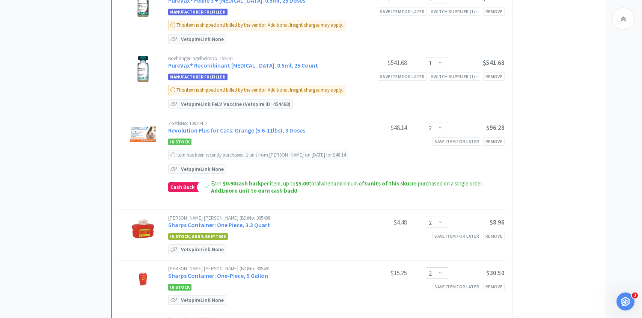
scroll to position [717, 0]
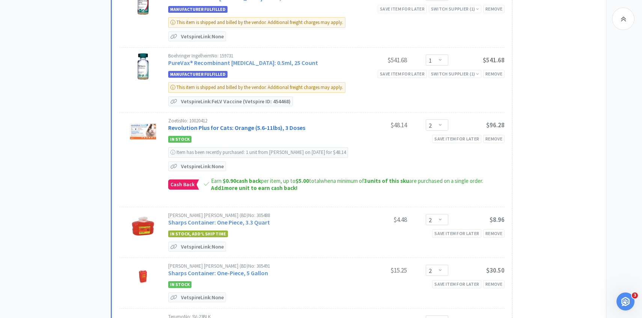
click at [192, 126] on link "Revolution Plus for Cats: Orange (5.6-11lbs), 3 Doses" at bounding box center [236, 128] width 137 height 8
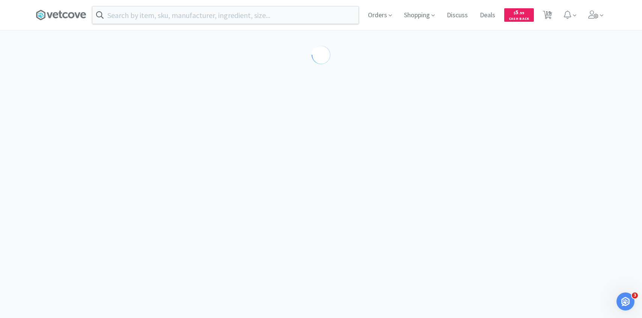
select select "286641"
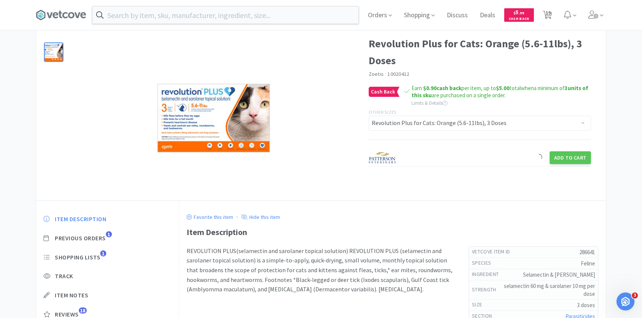
scroll to position [32, 0]
click at [93, 239] on span "Previous Orders" at bounding box center [80, 238] width 51 height 8
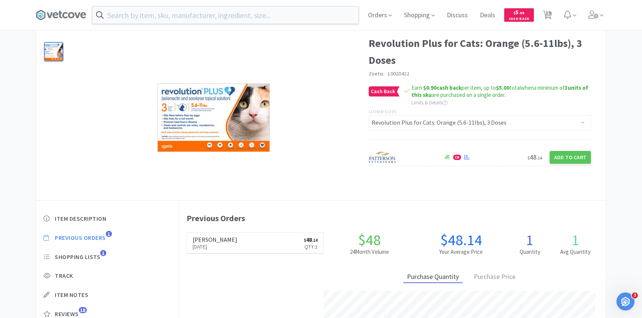
scroll to position [206, 427]
click at [220, 250] on p "[DATE]" at bounding box center [215, 246] width 45 height 8
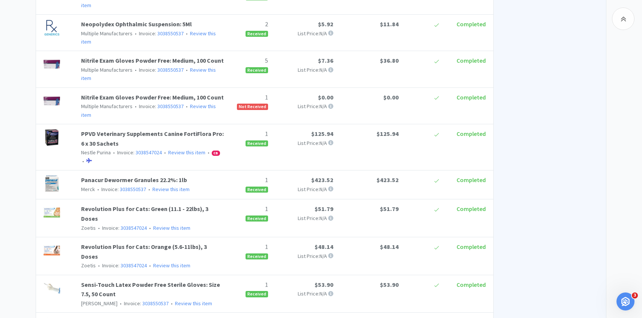
scroll to position [547, 0]
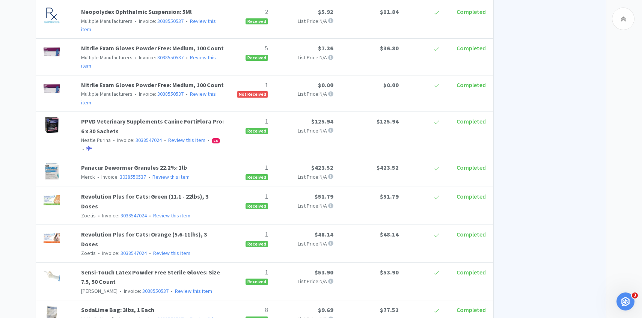
select select "286641"
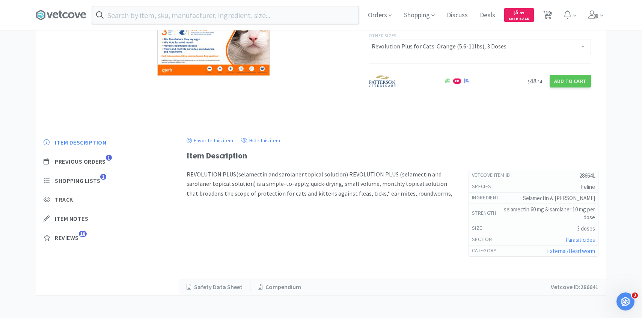
scroll to position [32, 0]
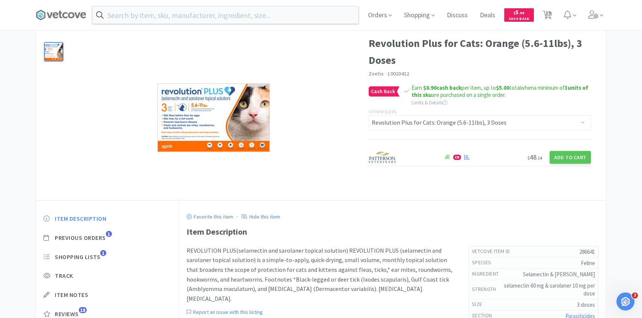
select select "6"
select select "4"
select select "5"
select select "2"
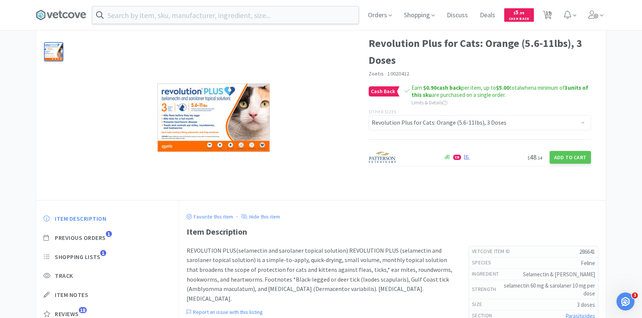
select select "6"
select select "2"
select select "1"
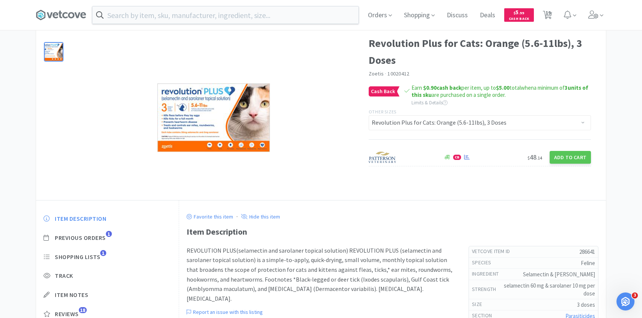
select select "3"
select select "1"
select select "2"
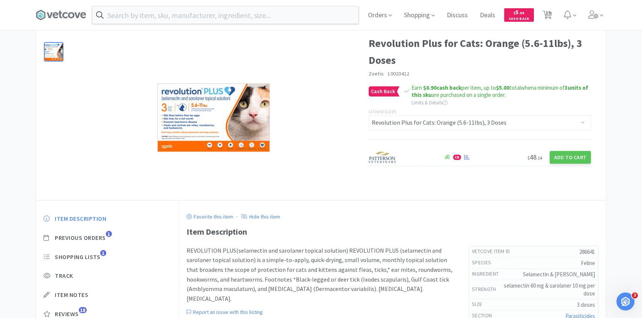
select select "2"
select select "50"
select select "1"
